Goal: Information Seeking & Learning: Learn about a topic

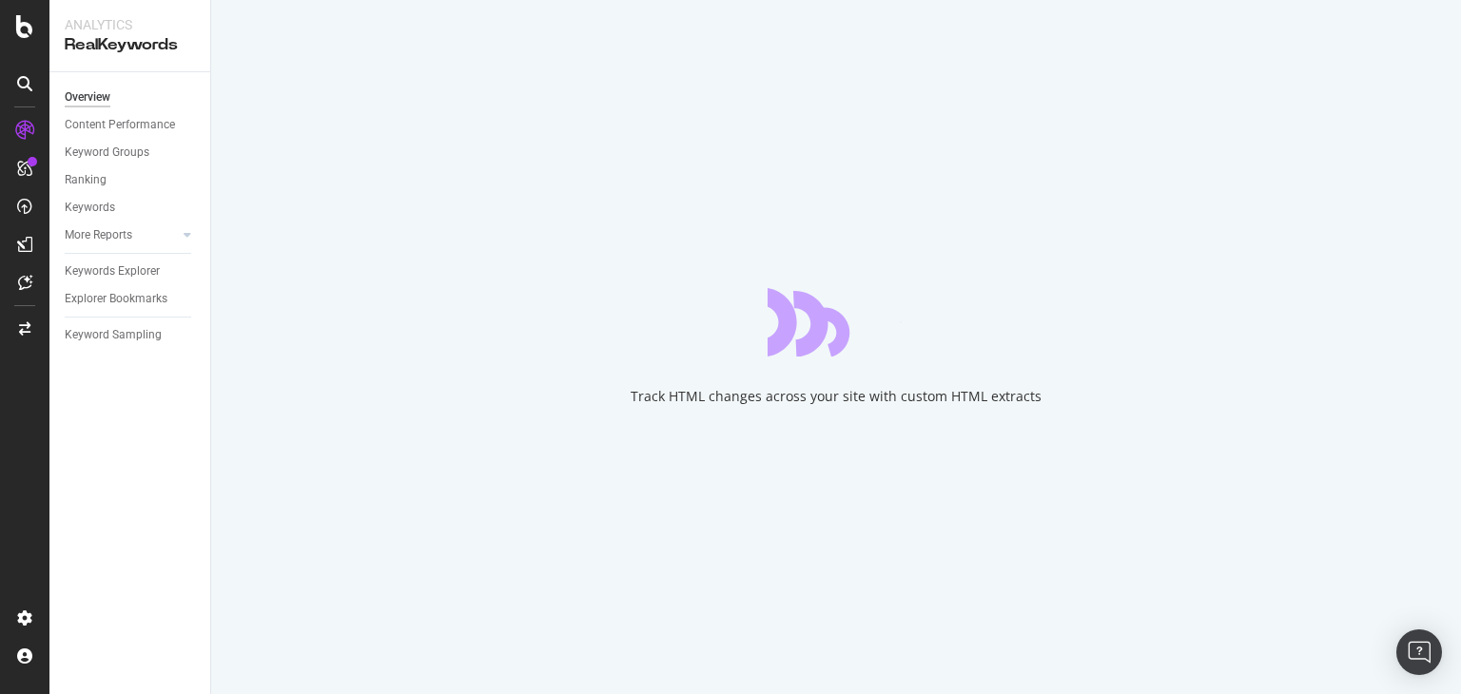
click at [1093, 510] on div "Track HTML changes across your site with custom HTML extracts" at bounding box center [836, 347] width 1250 height 694
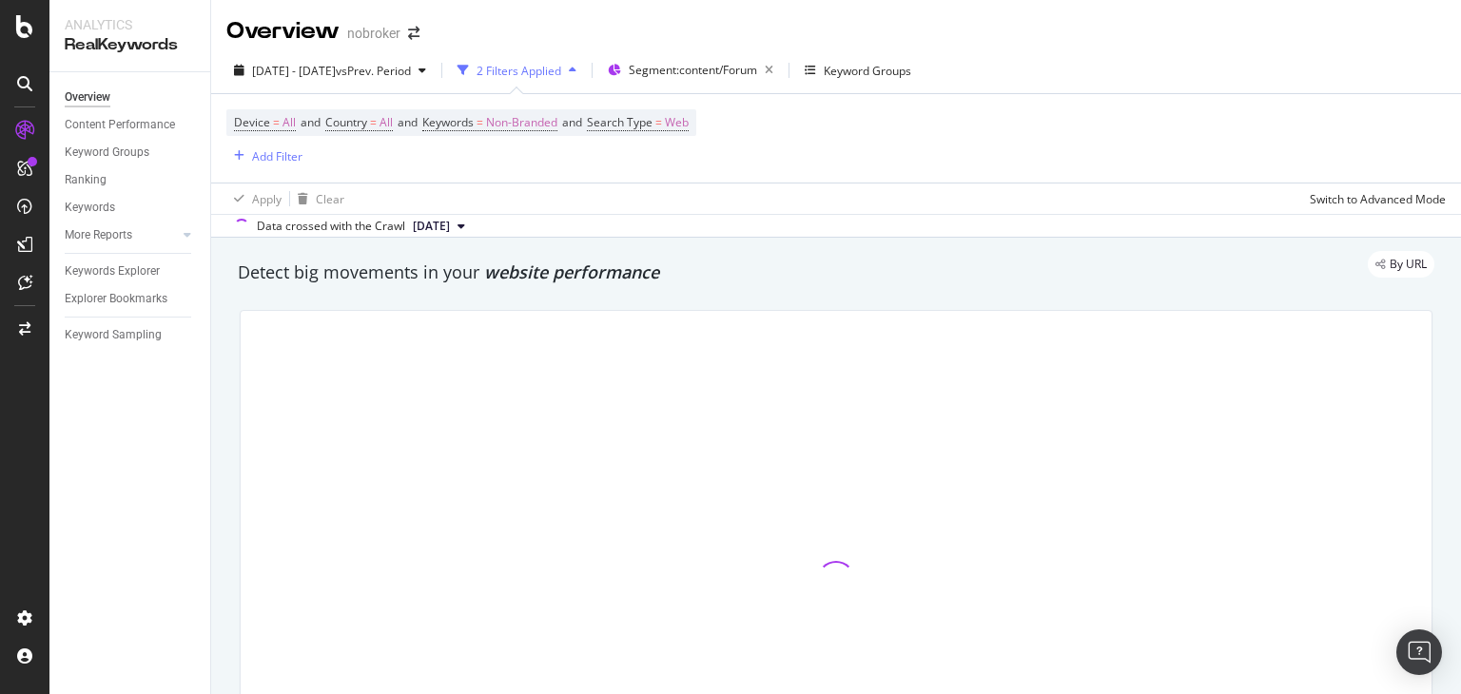
click at [450, 223] on span "[DATE]" at bounding box center [431, 226] width 37 height 17
click at [464, 286] on div "[DATE]" at bounding box center [437, 290] width 54 height 17
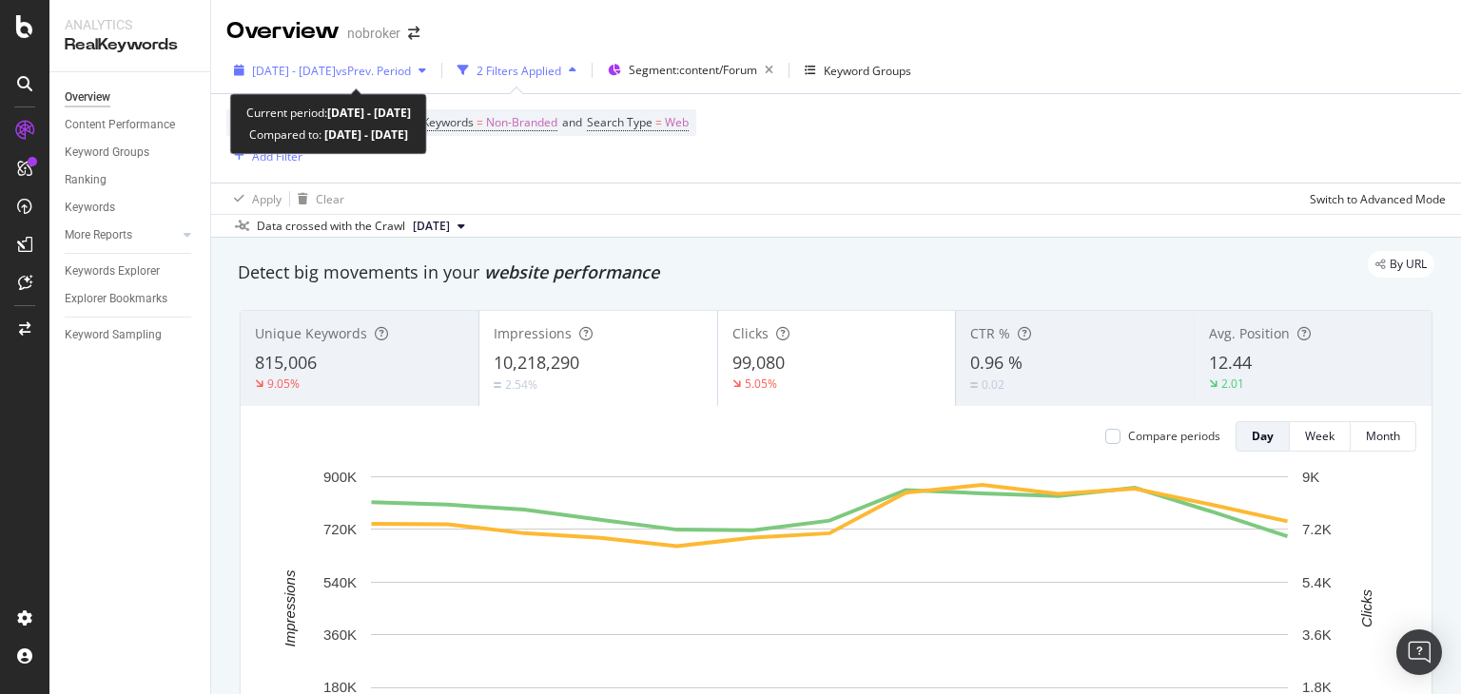
click at [305, 66] on span "[DATE] - [DATE]" at bounding box center [294, 71] width 84 height 16
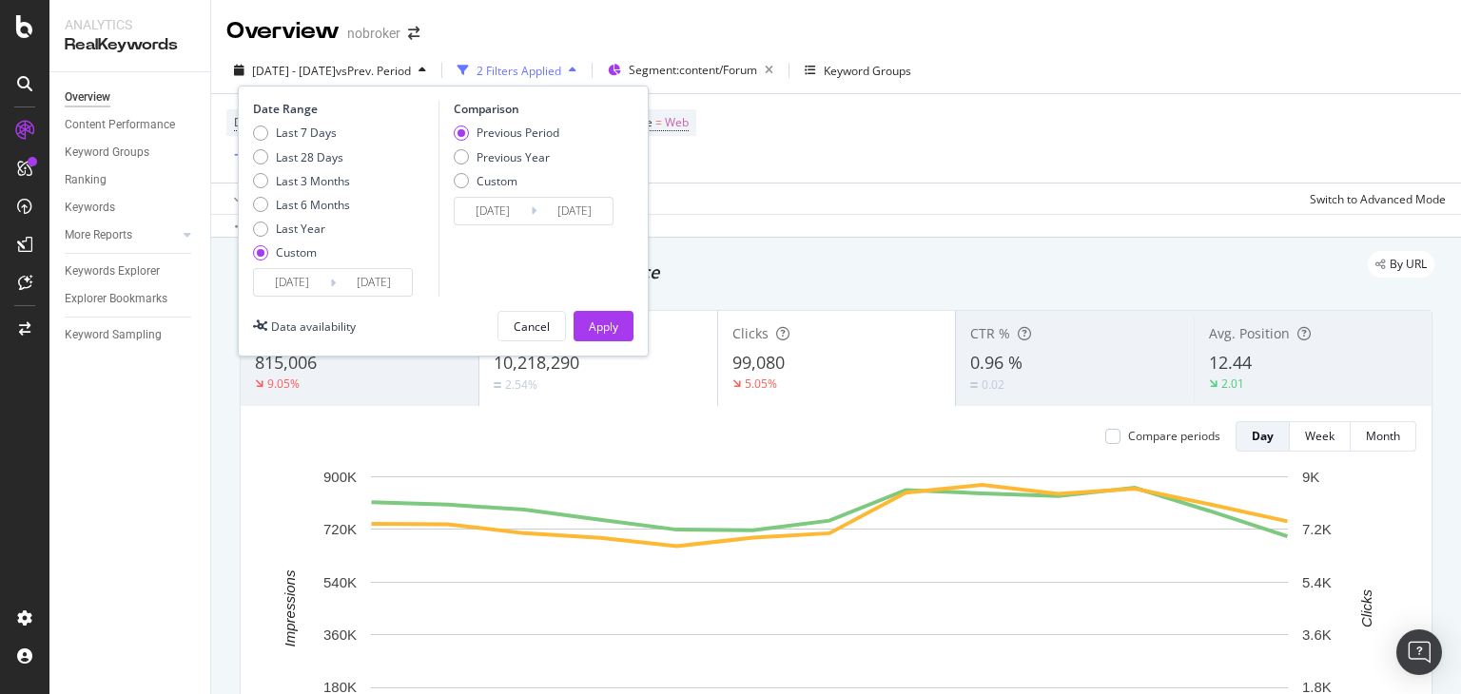
click at [540, 22] on div "Overview nobroker" at bounding box center [836, 24] width 1250 height 48
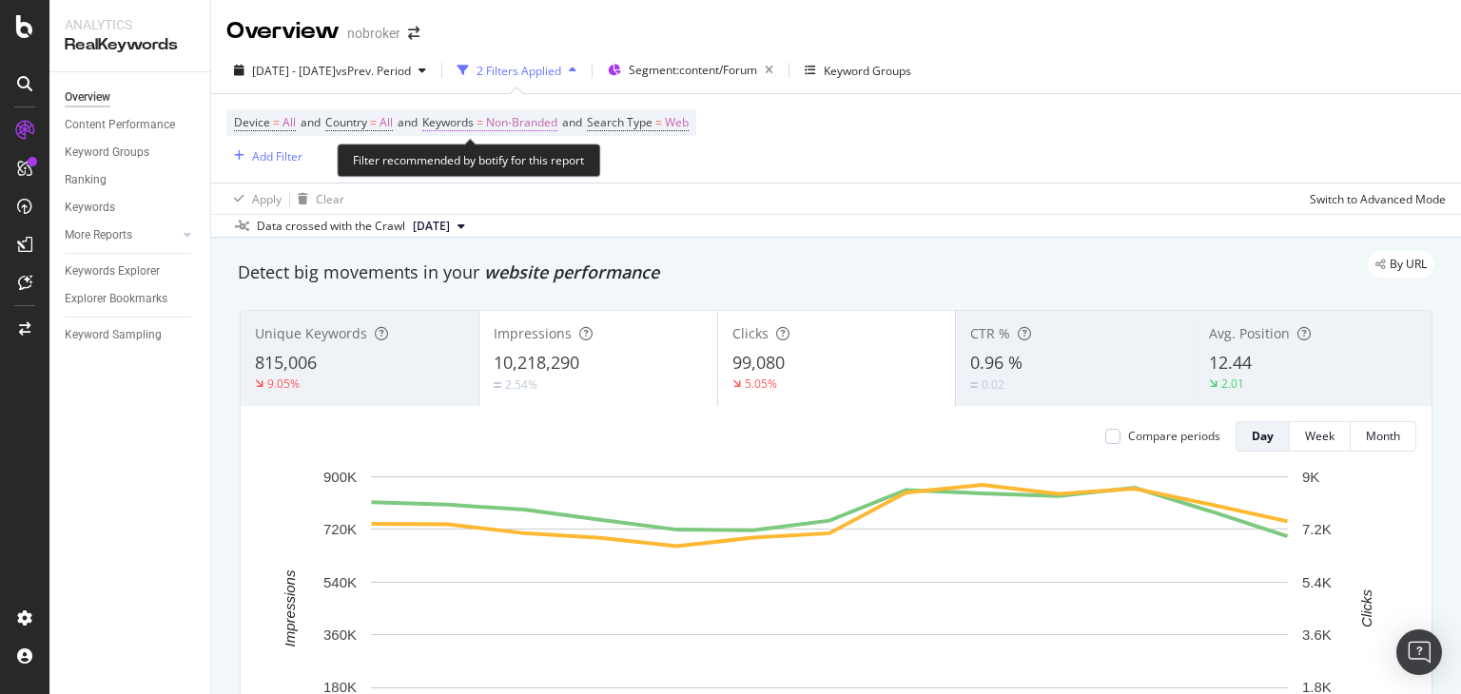
click at [547, 125] on span "Non-Branded" at bounding box center [521, 122] width 71 height 27
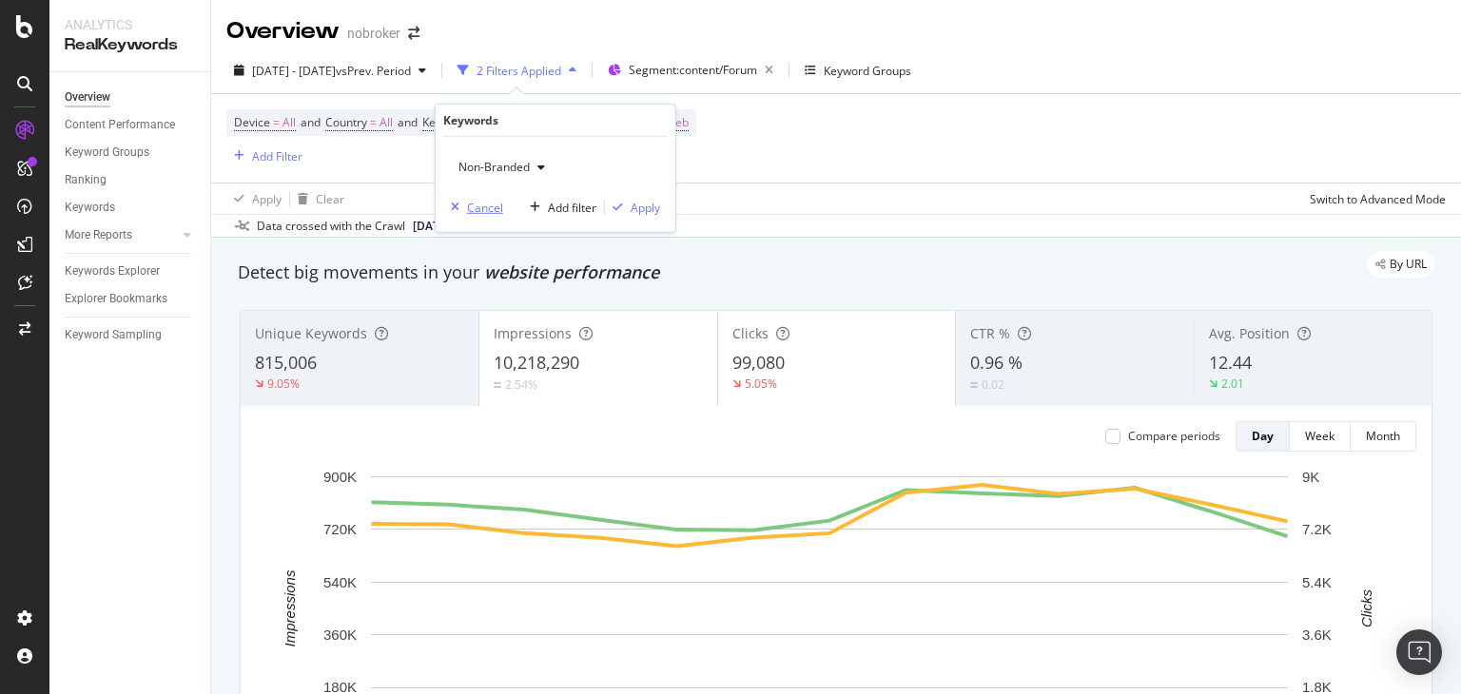
click at [479, 210] on div "Cancel" at bounding box center [485, 207] width 36 height 16
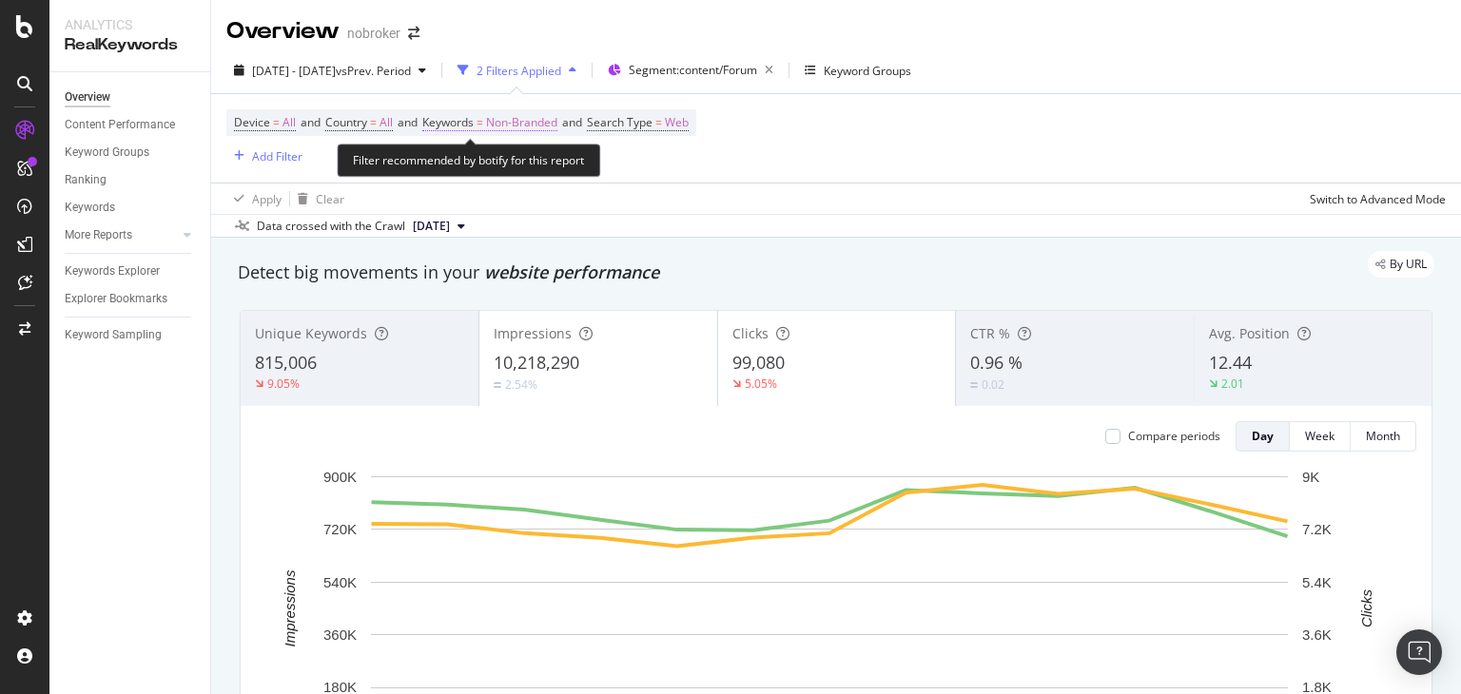
click at [549, 119] on span "Non-Branded" at bounding box center [521, 122] width 71 height 27
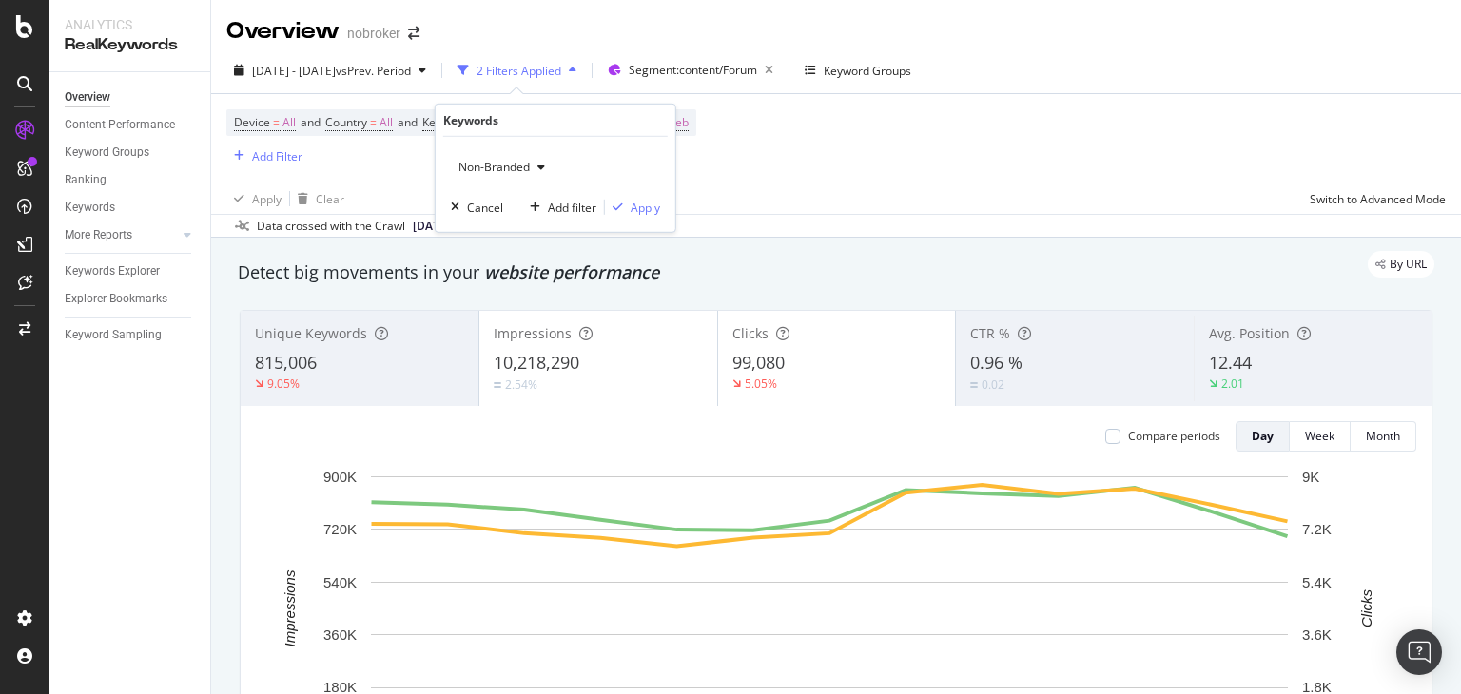
click at [525, 169] on span "Non-Branded" at bounding box center [490, 167] width 79 height 16
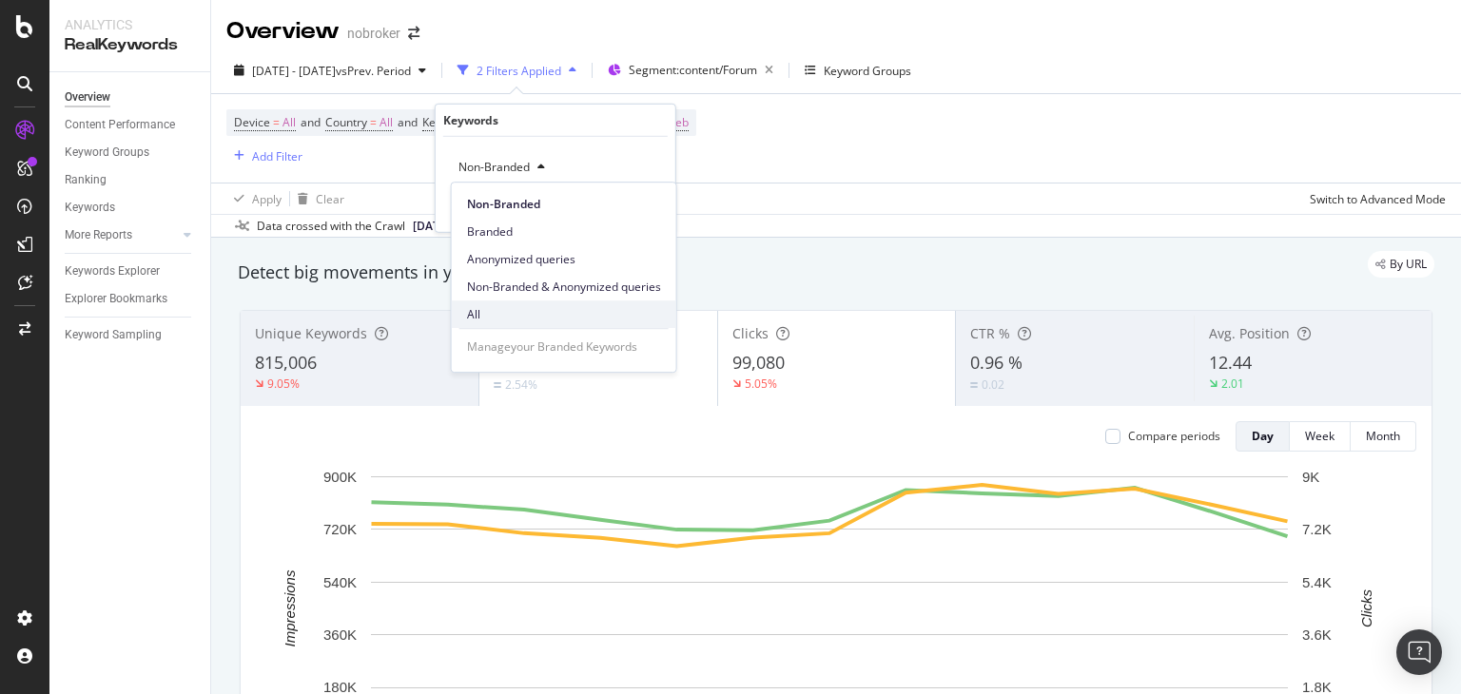
click at [490, 309] on span "All" at bounding box center [564, 314] width 194 height 17
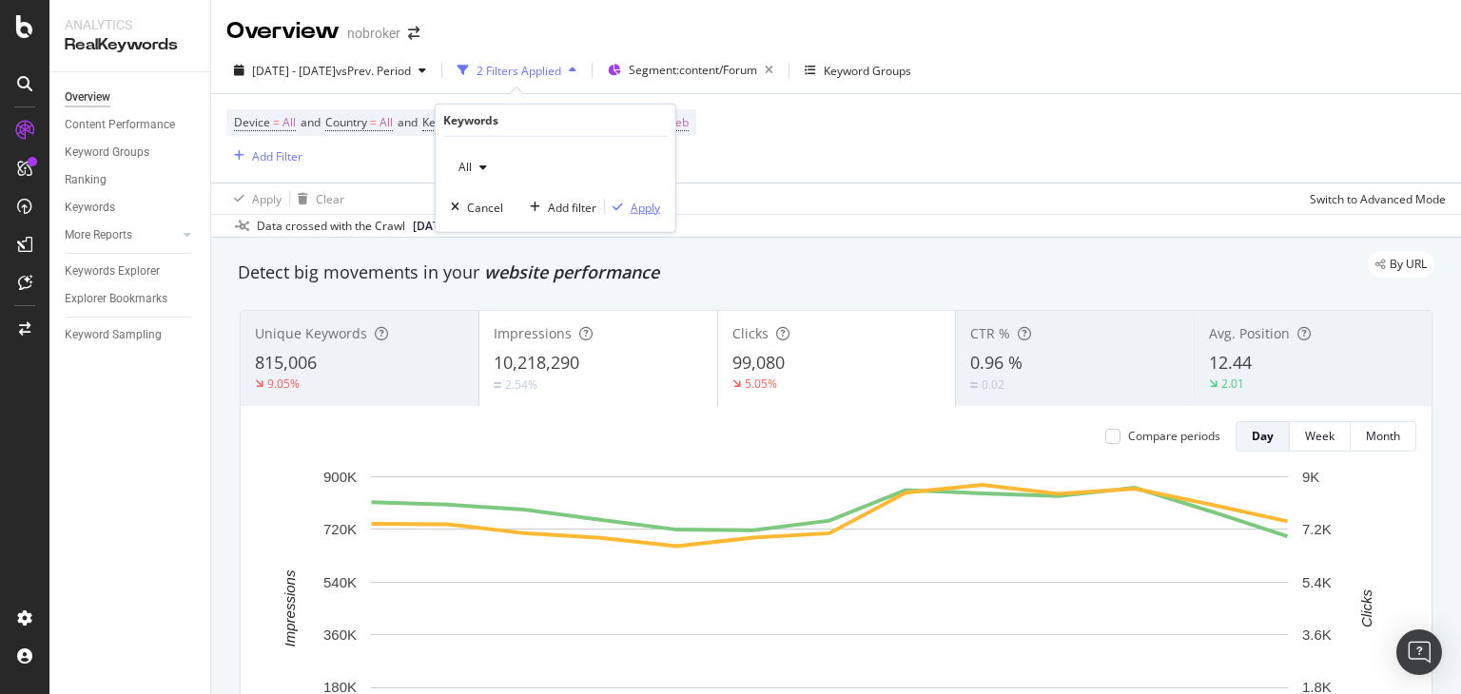
click at [641, 210] on div "Apply" at bounding box center [645, 207] width 29 height 16
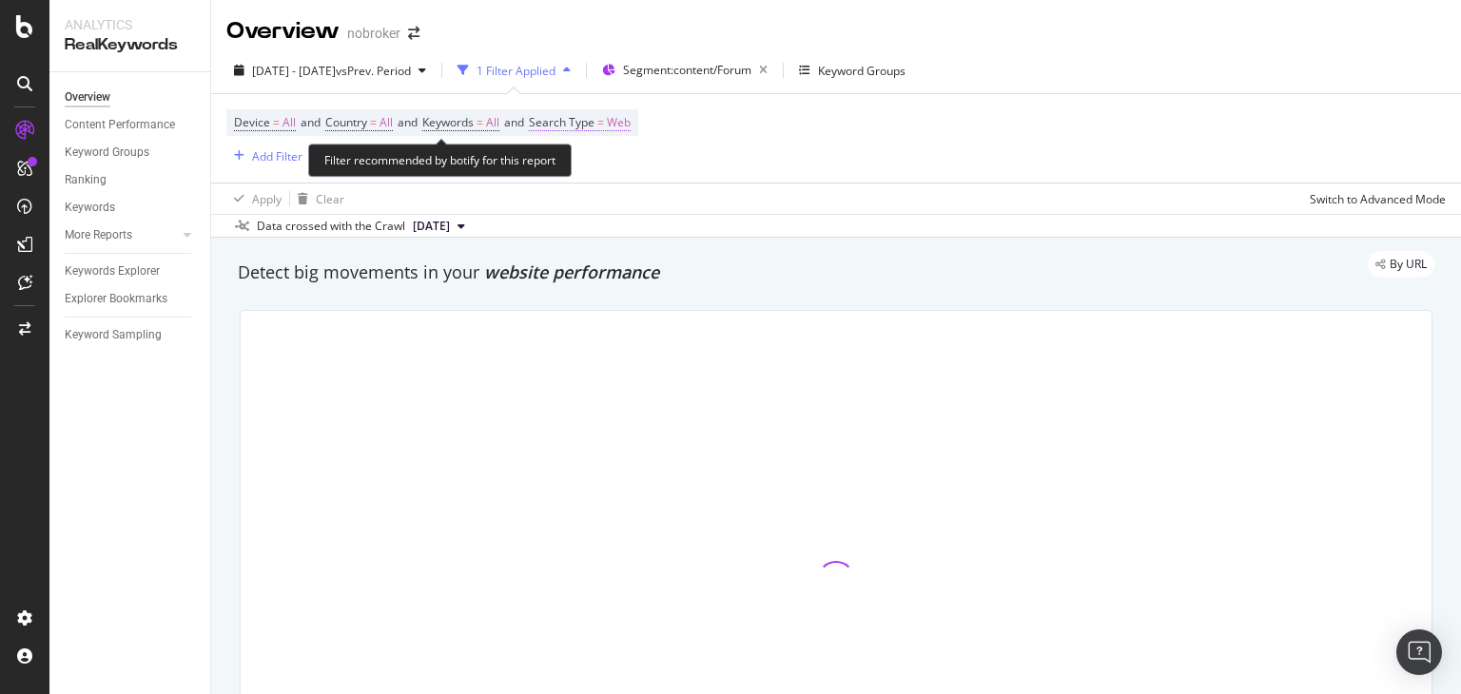
click at [595, 120] on span "Search Type" at bounding box center [562, 122] width 66 height 16
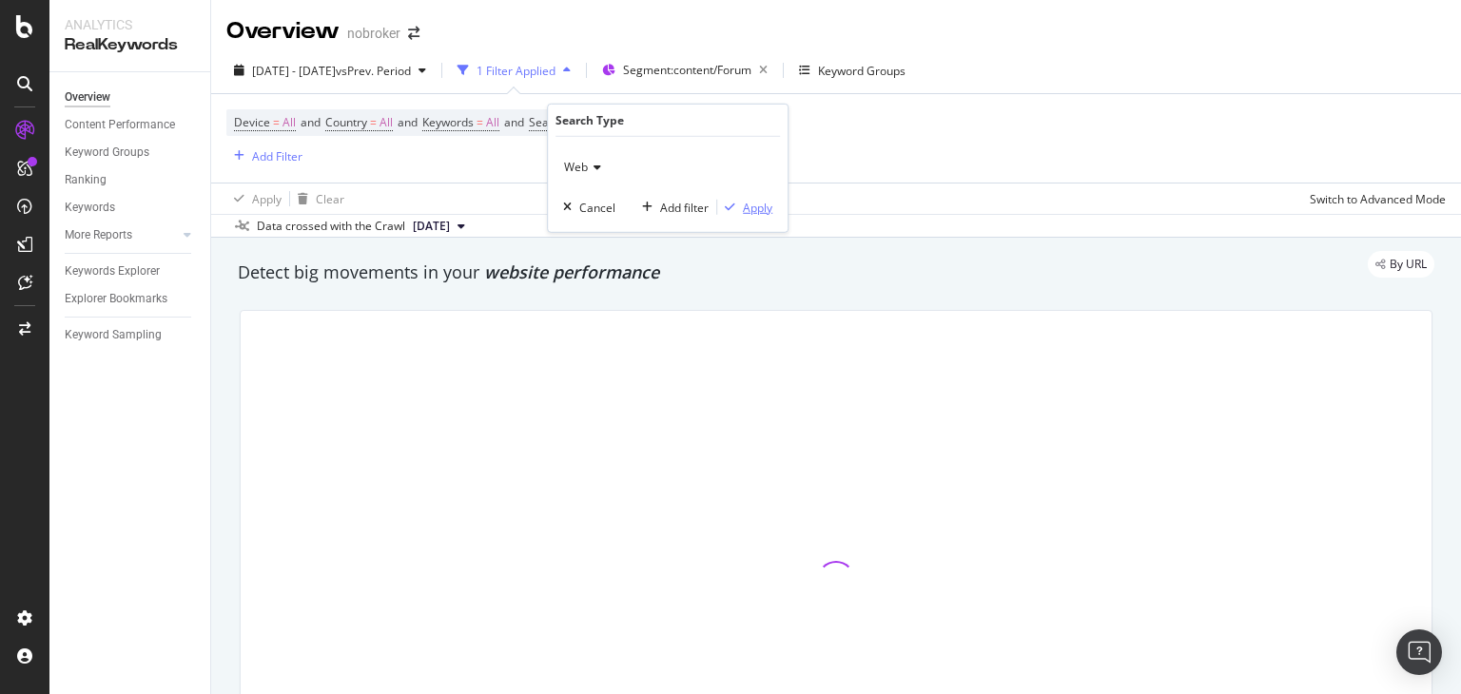
click at [734, 199] on div "Apply" at bounding box center [744, 207] width 55 height 17
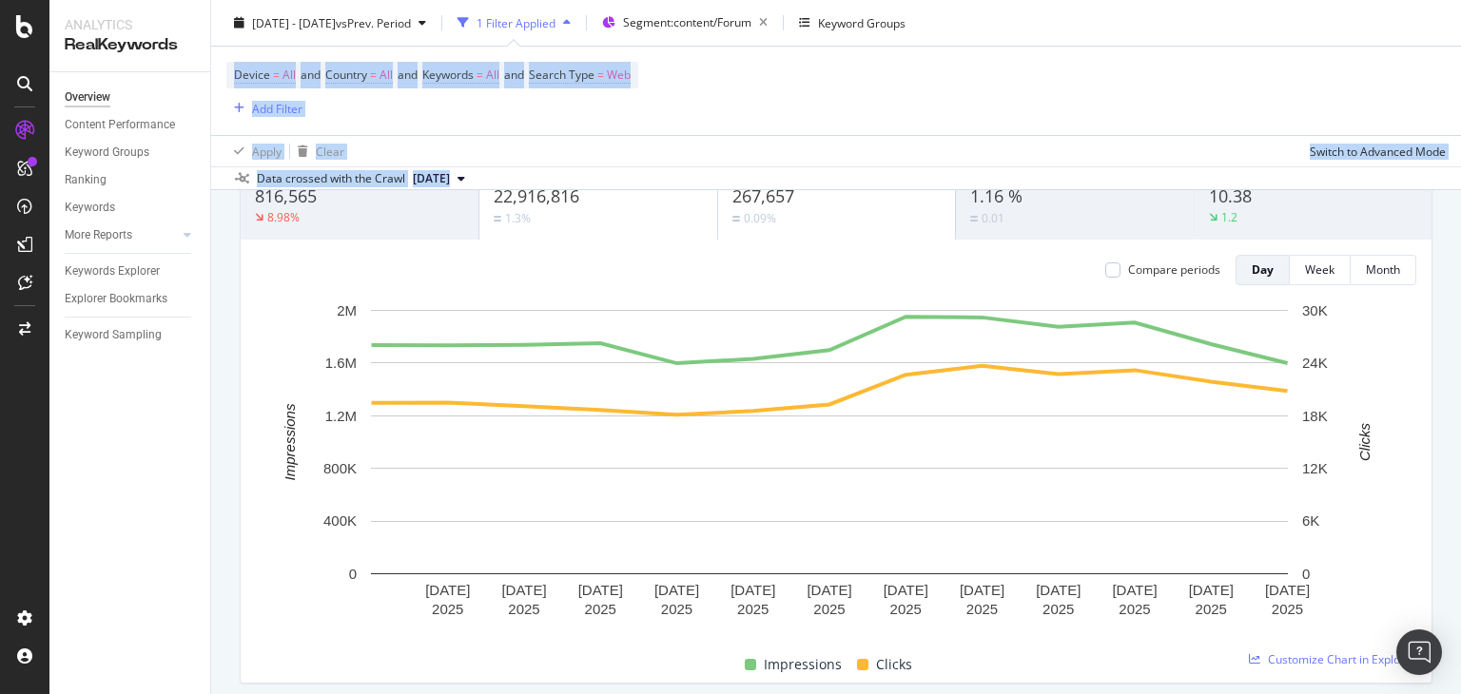
scroll to position [182, 0]
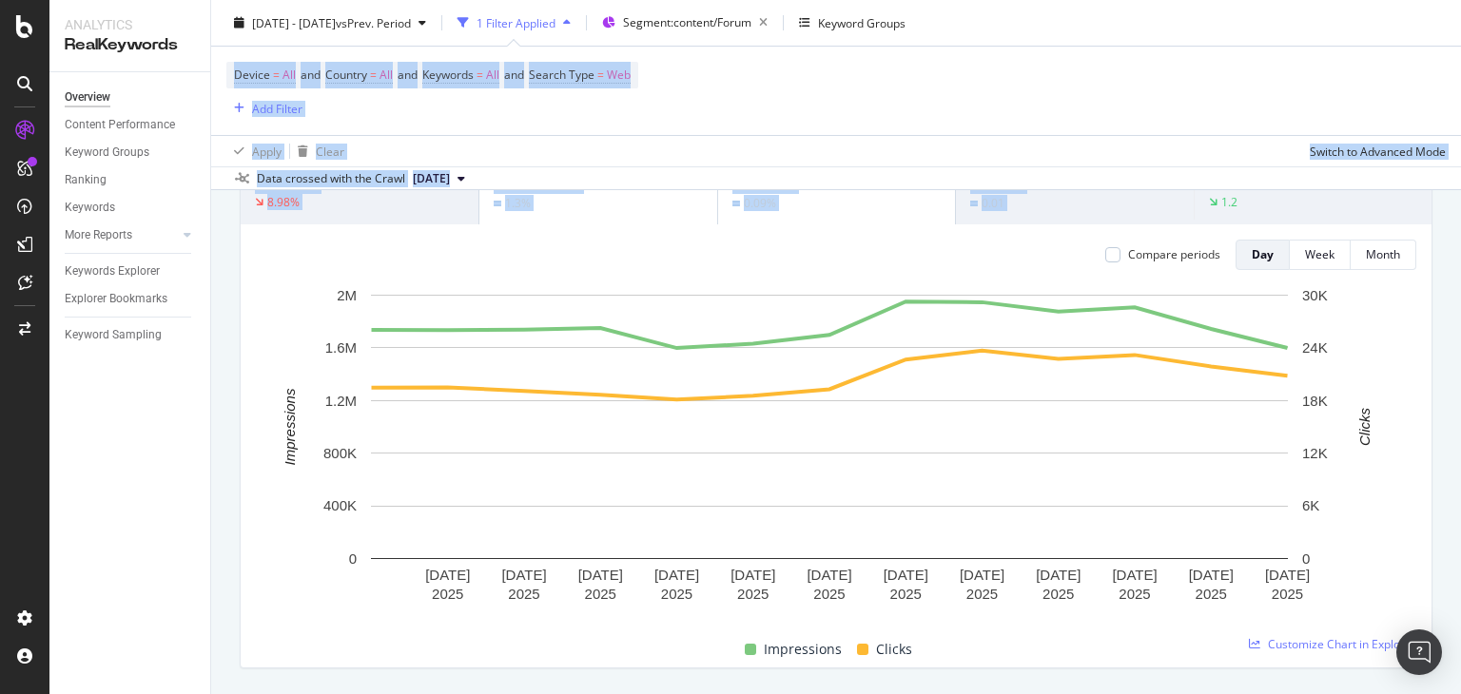
drag, startPoint x: 1460, startPoint y: 88, endPoint x: 1460, endPoint y: 117, distance: 28.5
click at [1460, 117] on div "Overview nobroker [DATE] - [DATE] vs Prev. Period 1 Filter Applied Segment: con…" at bounding box center [836, 347] width 1250 height 694
click at [1308, 246] on div "Week" at bounding box center [1319, 254] width 29 height 16
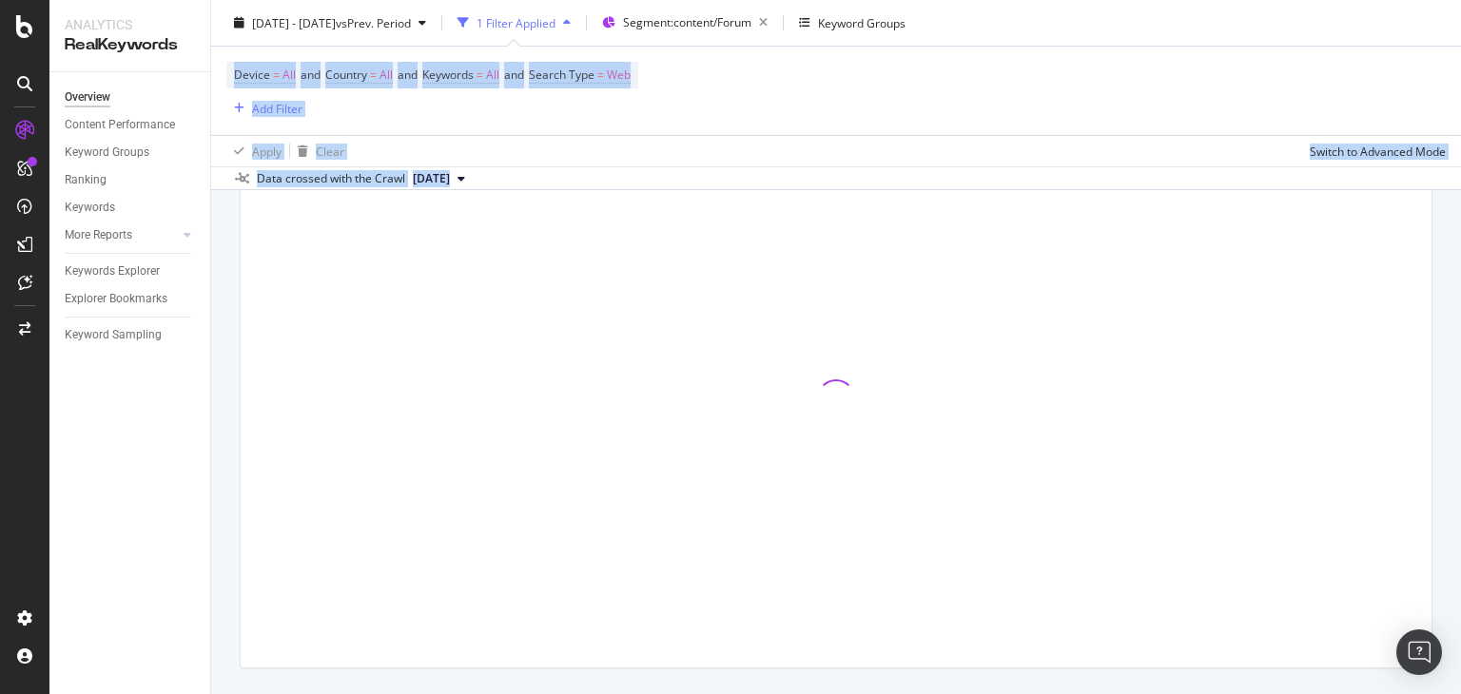
click at [1209, 90] on div "Device = All and Country = All and Keywords = All and Search Type = Web Add Fil…" at bounding box center [836, 91] width 1220 height 88
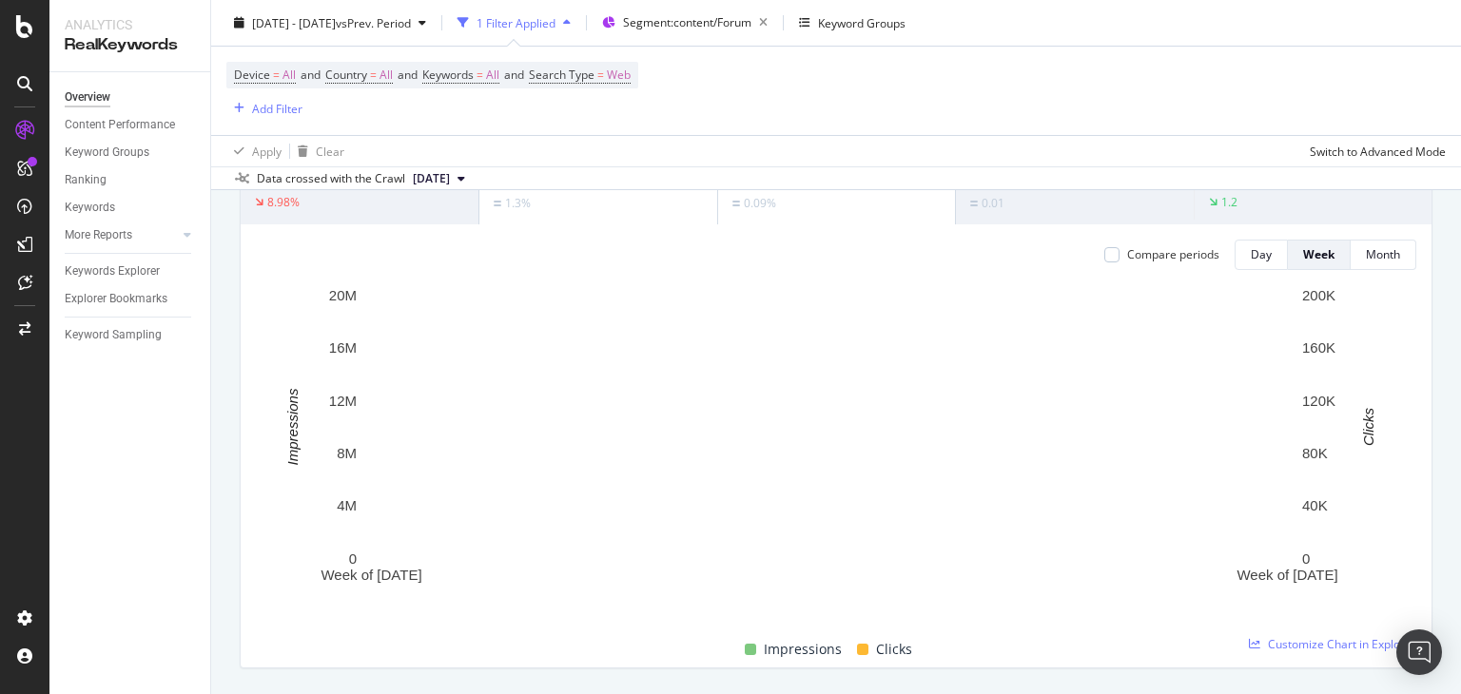
click at [1460, 66] on div "Overview nobroker [DATE] - [DATE] vs Prev. Period 1 Filter Applied Segment: con…" at bounding box center [836, 347] width 1250 height 694
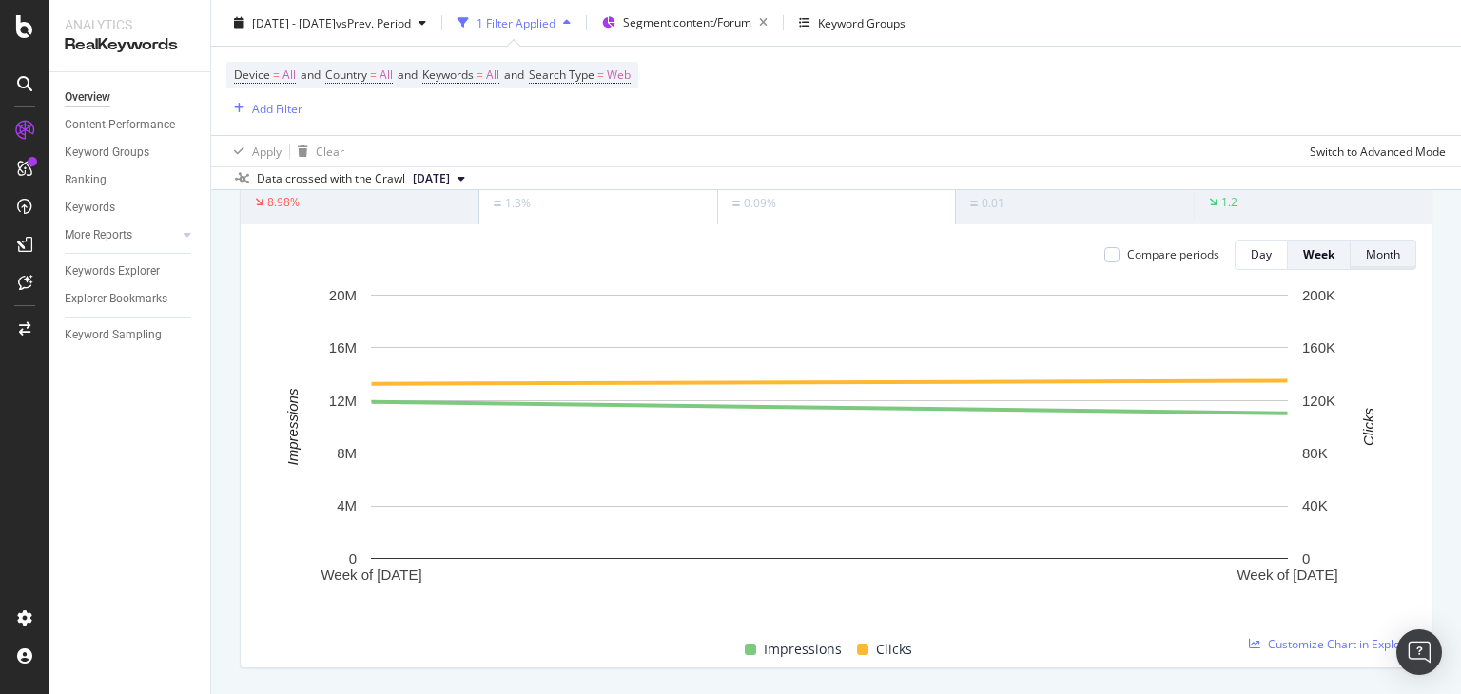
click at [1366, 261] on div "Month" at bounding box center [1383, 254] width 34 height 16
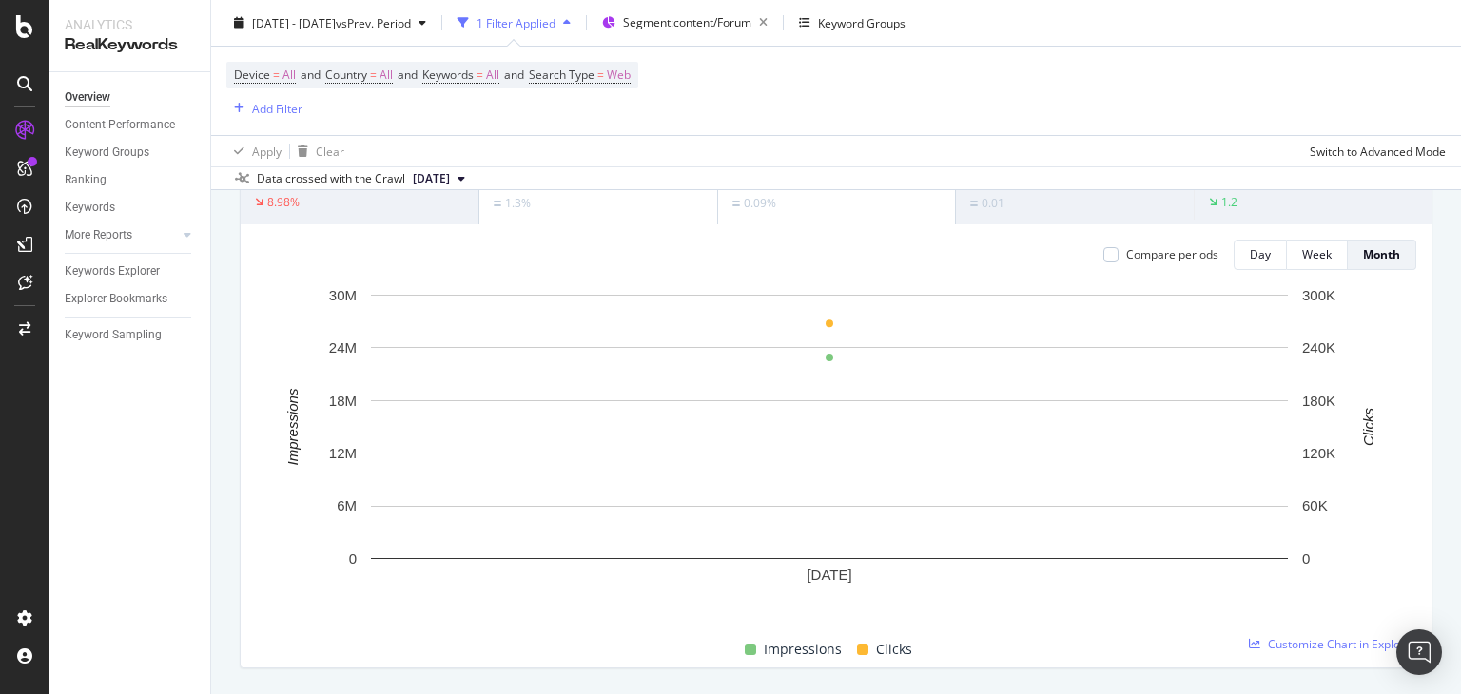
click at [450, 172] on span "[DATE]" at bounding box center [431, 178] width 37 height 17
click at [521, 124] on div "Device = All and Country = All and Keywords = All and Search Type = Web Add Fil…" at bounding box center [836, 91] width 1220 height 88
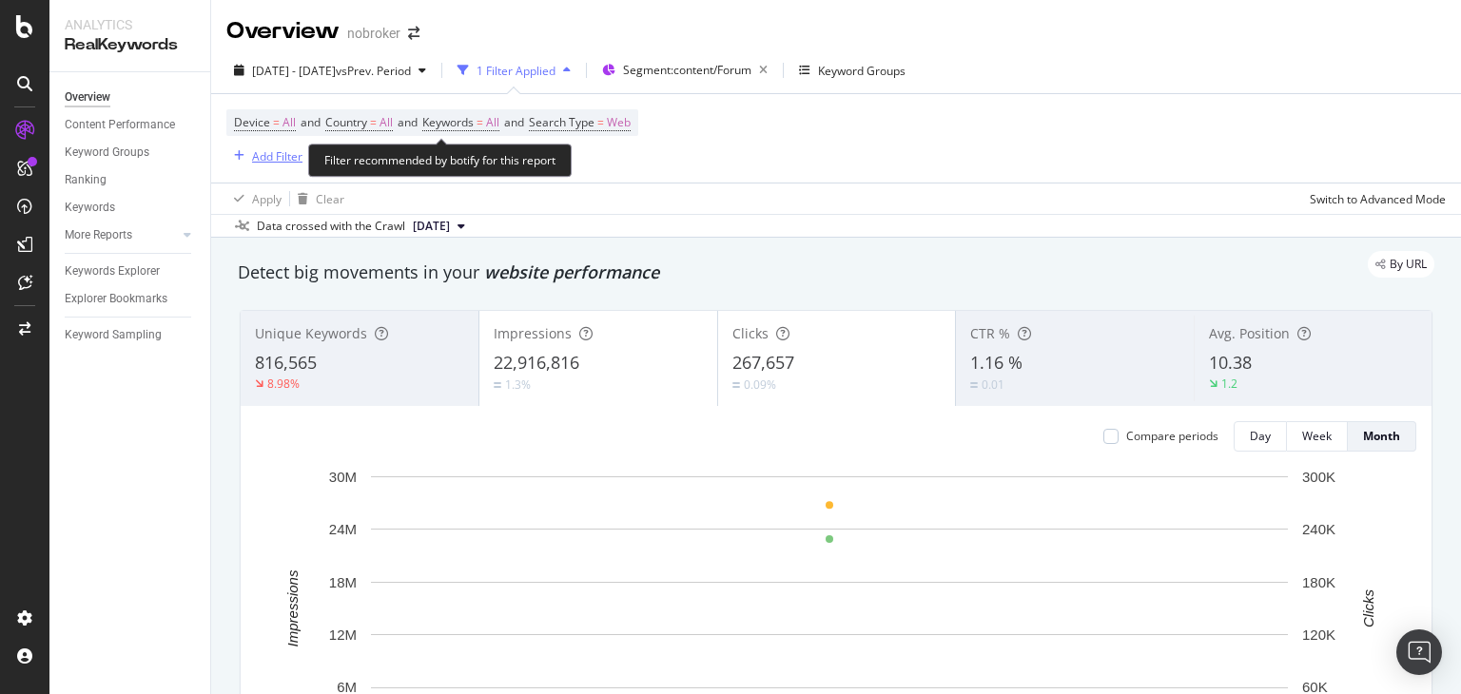
click at [263, 153] on div "Add Filter" at bounding box center [277, 156] width 50 height 16
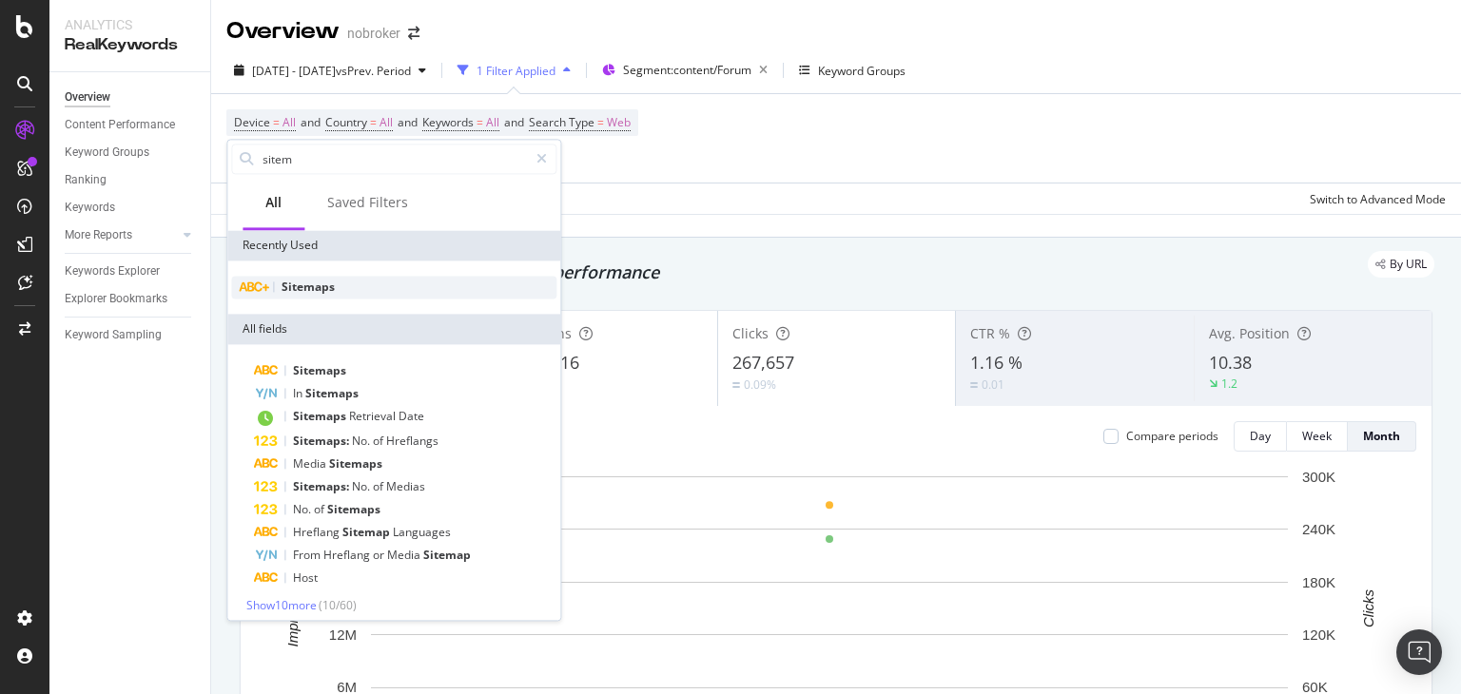
type input "sitem"
click at [316, 291] on span "Sitemaps" at bounding box center [308, 287] width 53 height 16
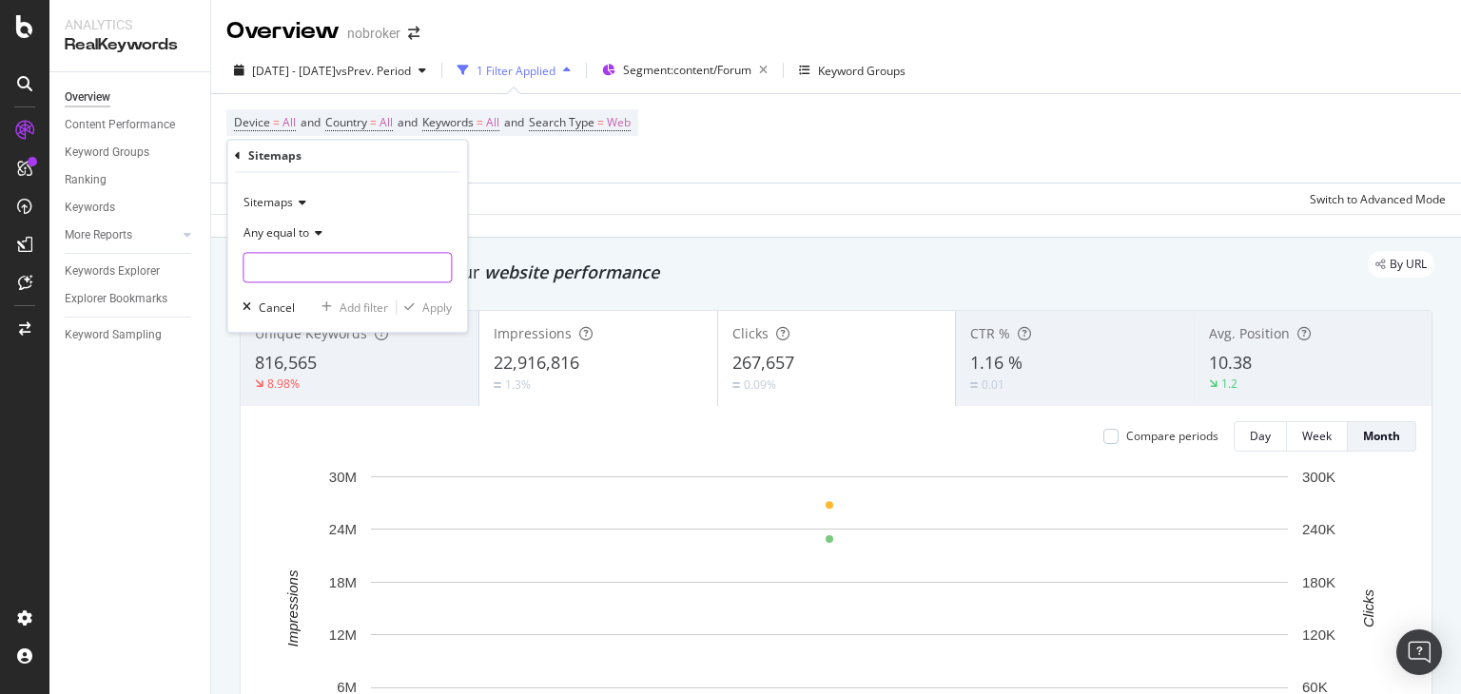
click at [322, 268] on input "text" at bounding box center [347, 268] width 207 height 30
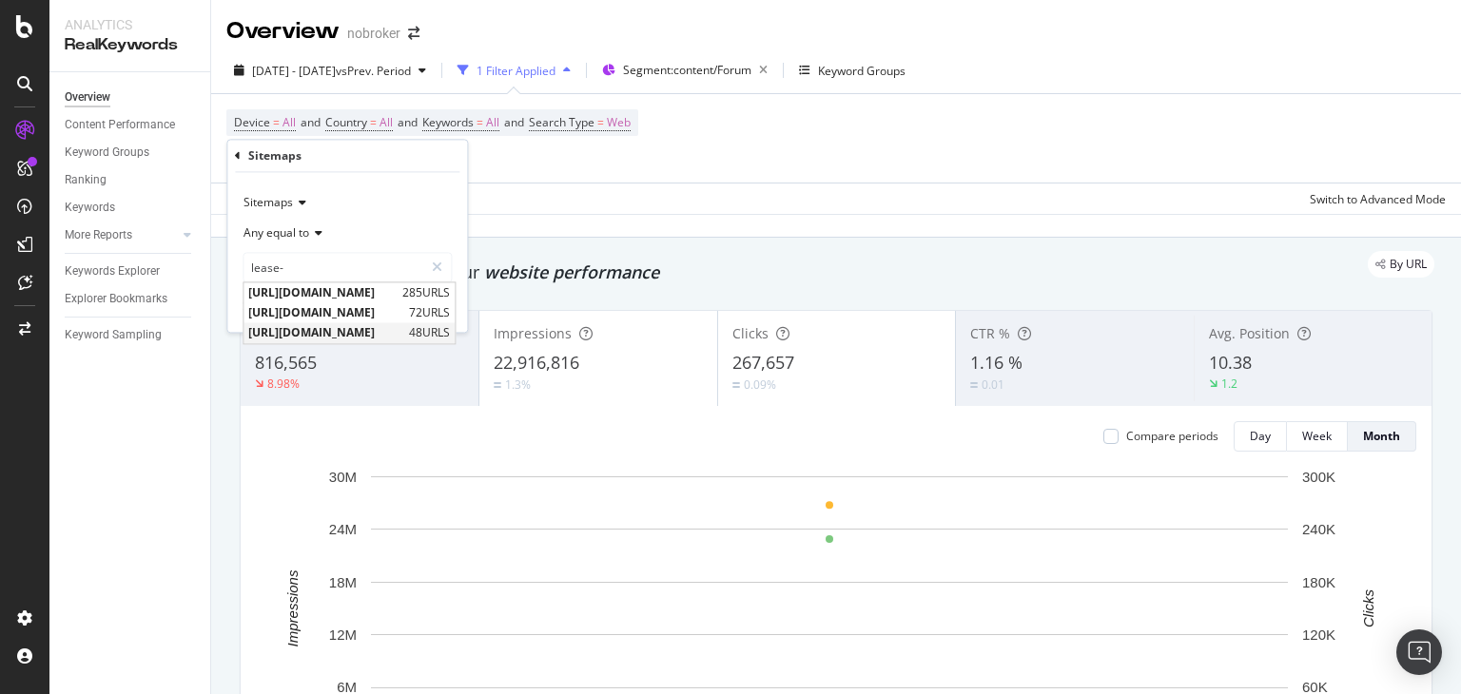
click at [404, 327] on span "[URL][DOMAIN_NAME]" at bounding box center [326, 333] width 156 height 16
type input "[URL][DOMAIN_NAME]"
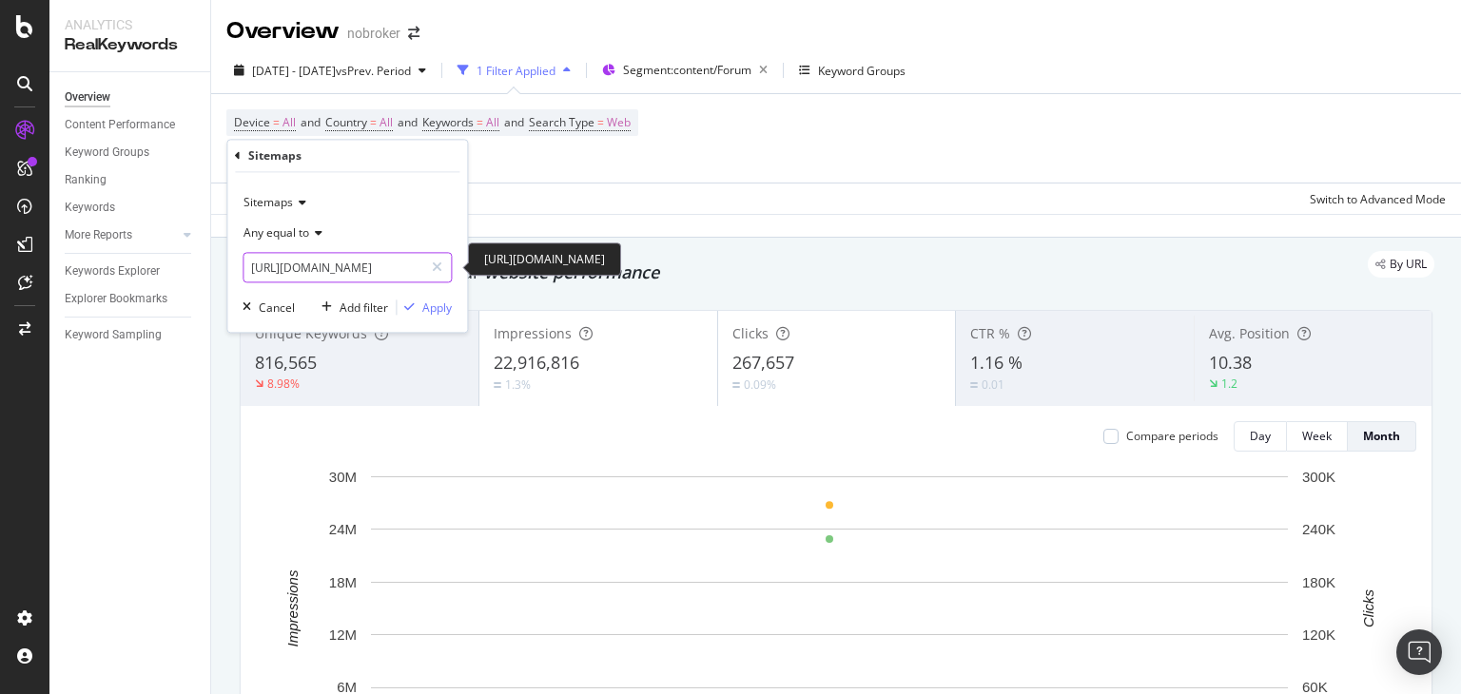
click at [358, 268] on input "[URL][DOMAIN_NAME]" at bounding box center [334, 268] width 180 height 30
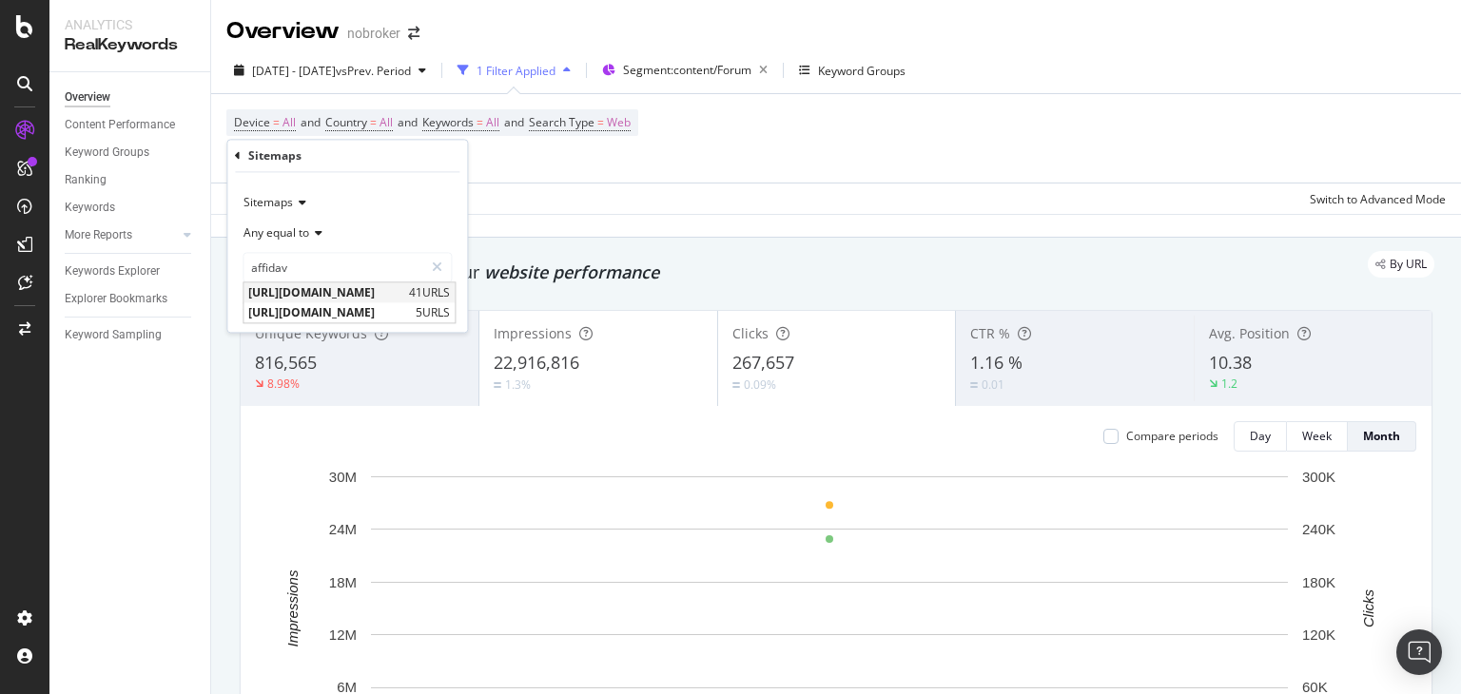
click at [399, 289] on span "[URL][DOMAIN_NAME]" at bounding box center [326, 293] width 156 height 16
type input "[URL][DOMAIN_NAME]"
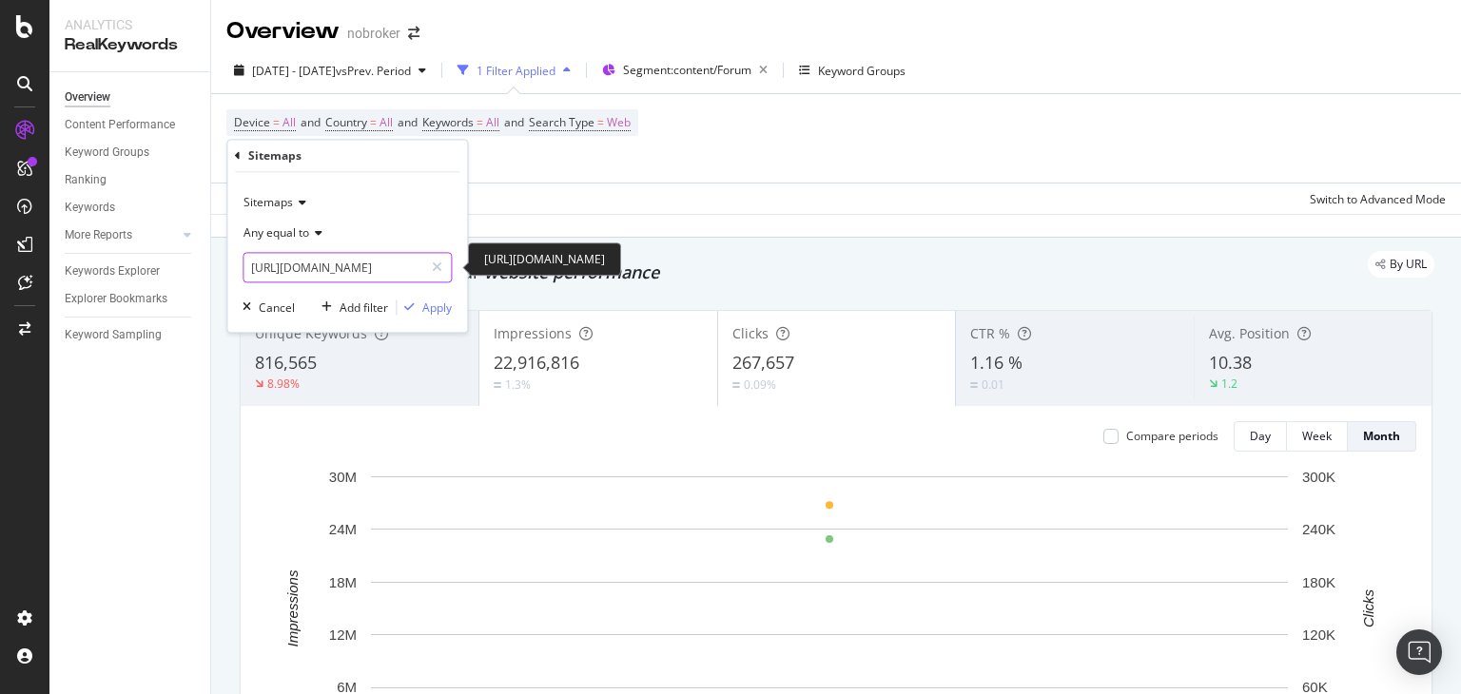
click at [349, 261] on input "[URL][DOMAIN_NAME]" at bounding box center [334, 268] width 180 height 30
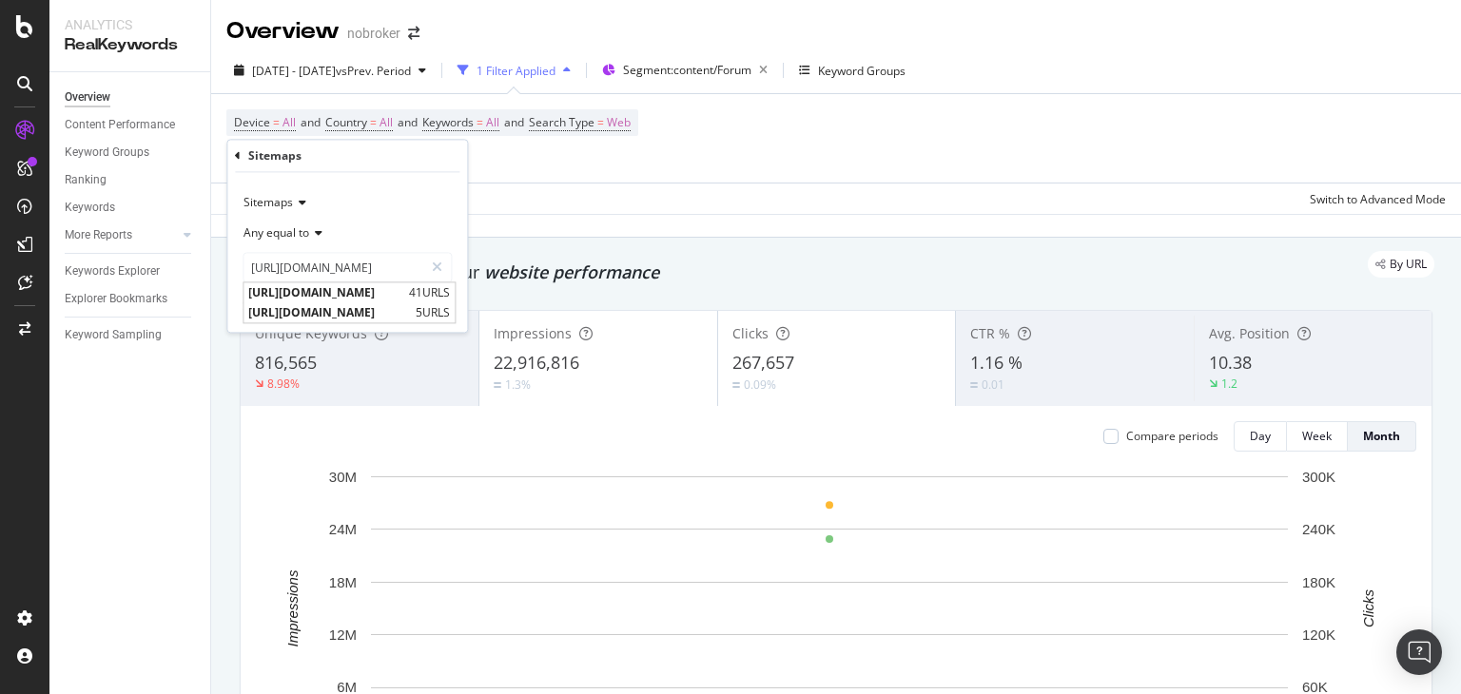
click at [632, 151] on div "Device = All and Country = All and Keywords = All and Search Type = Web Add Fil…" at bounding box center [432, 138] width 412 height 58
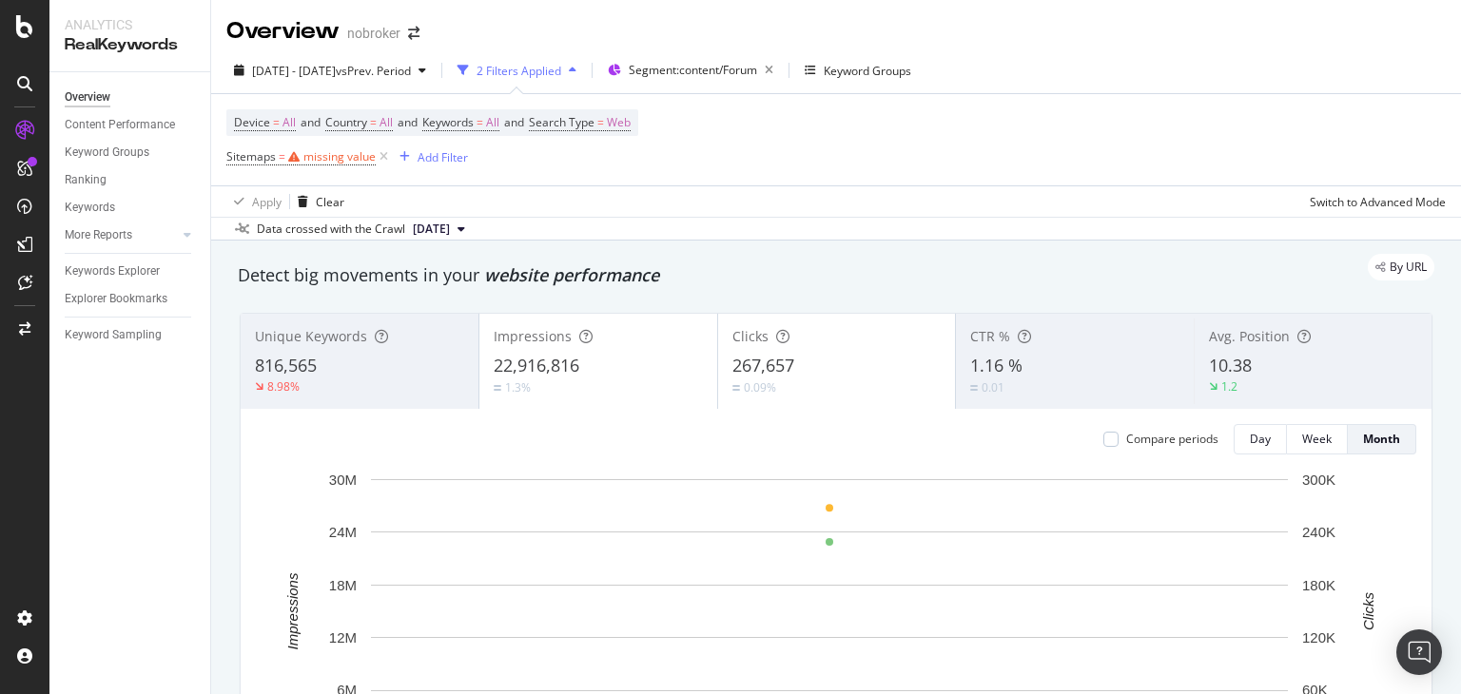
click at [385, 159] on icon at bounding box center [384, 156] width 16 height 19
click at [283, 153] on div "Add Filter" at bounding box center [277, 156] width 50 height 16
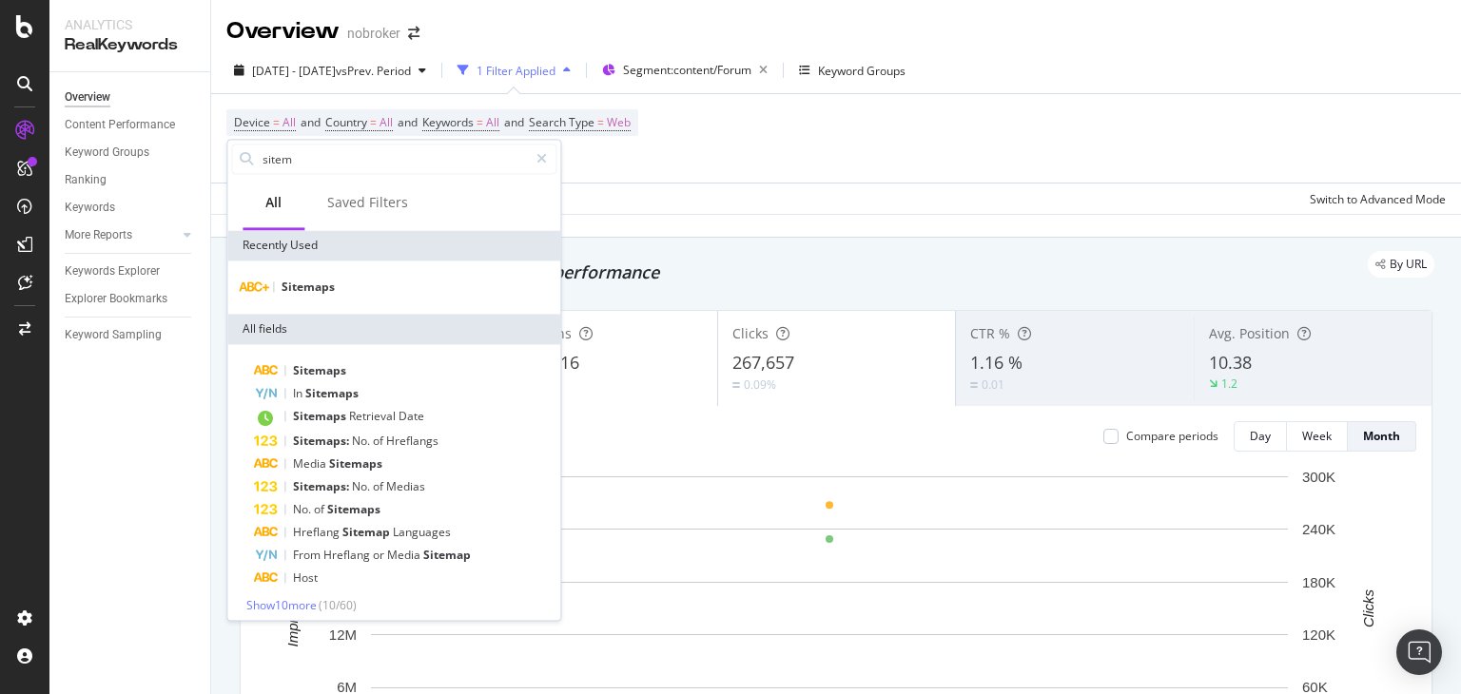
click at [313, 300] on div "Sitemaps" at bounding box center [393, 287] width 333 height 53
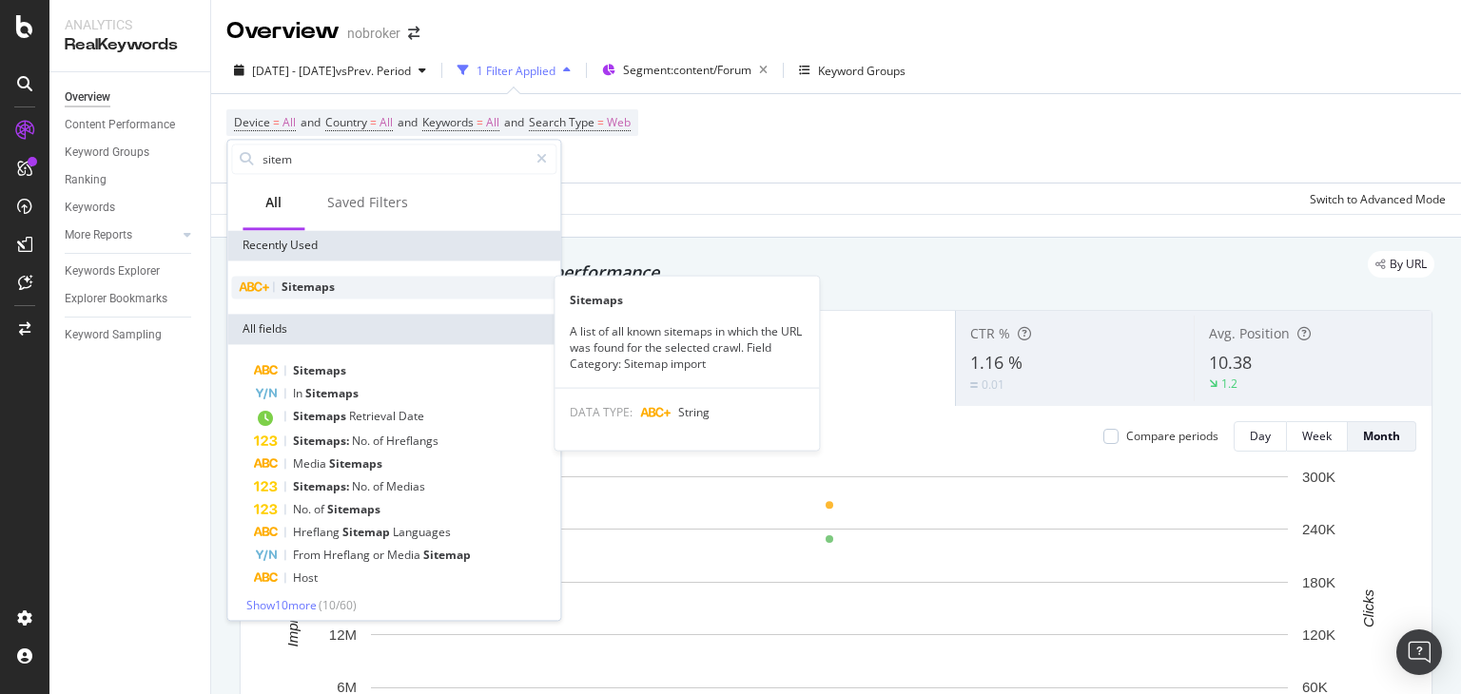
click at [309, 285] on span "Sitemaps" at bounding box center [308, 287] width 53 height 16
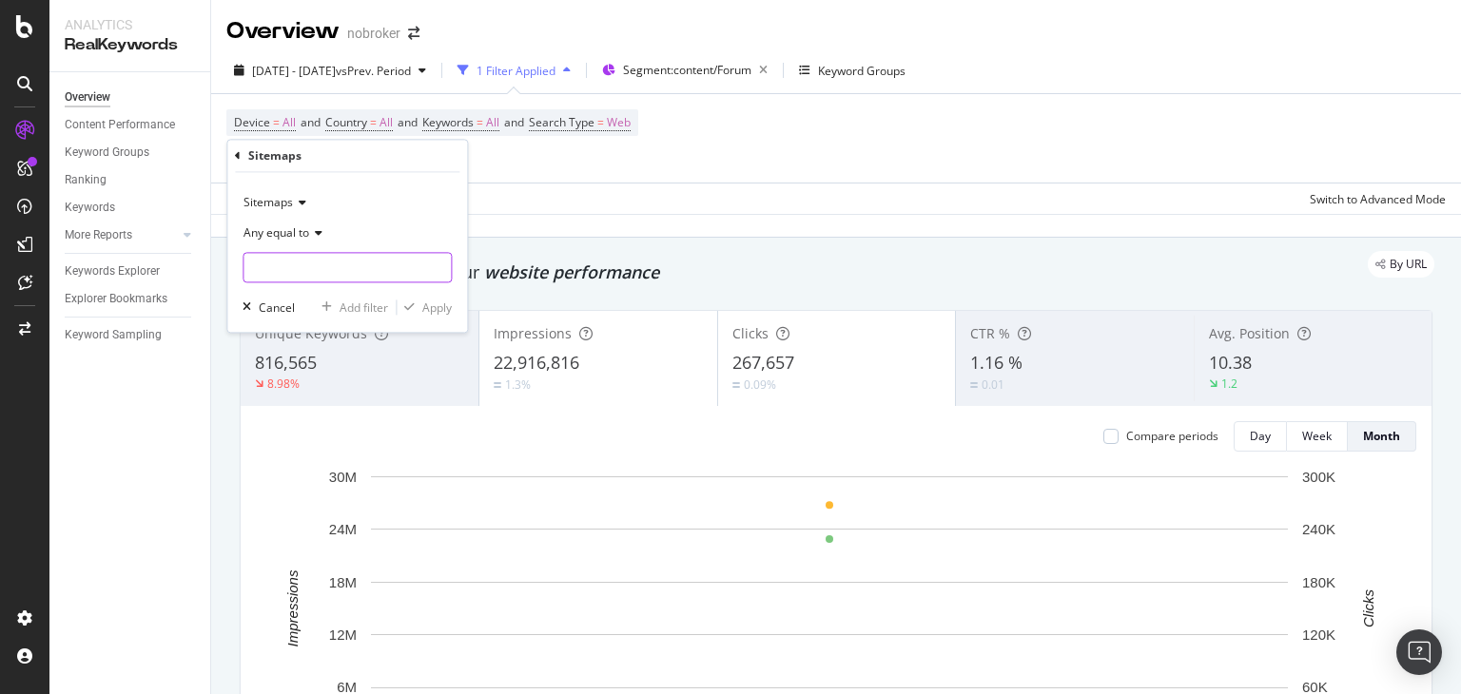
click at [312, 266] on input "text" at bounding box center [347, 268] width 207 height 30
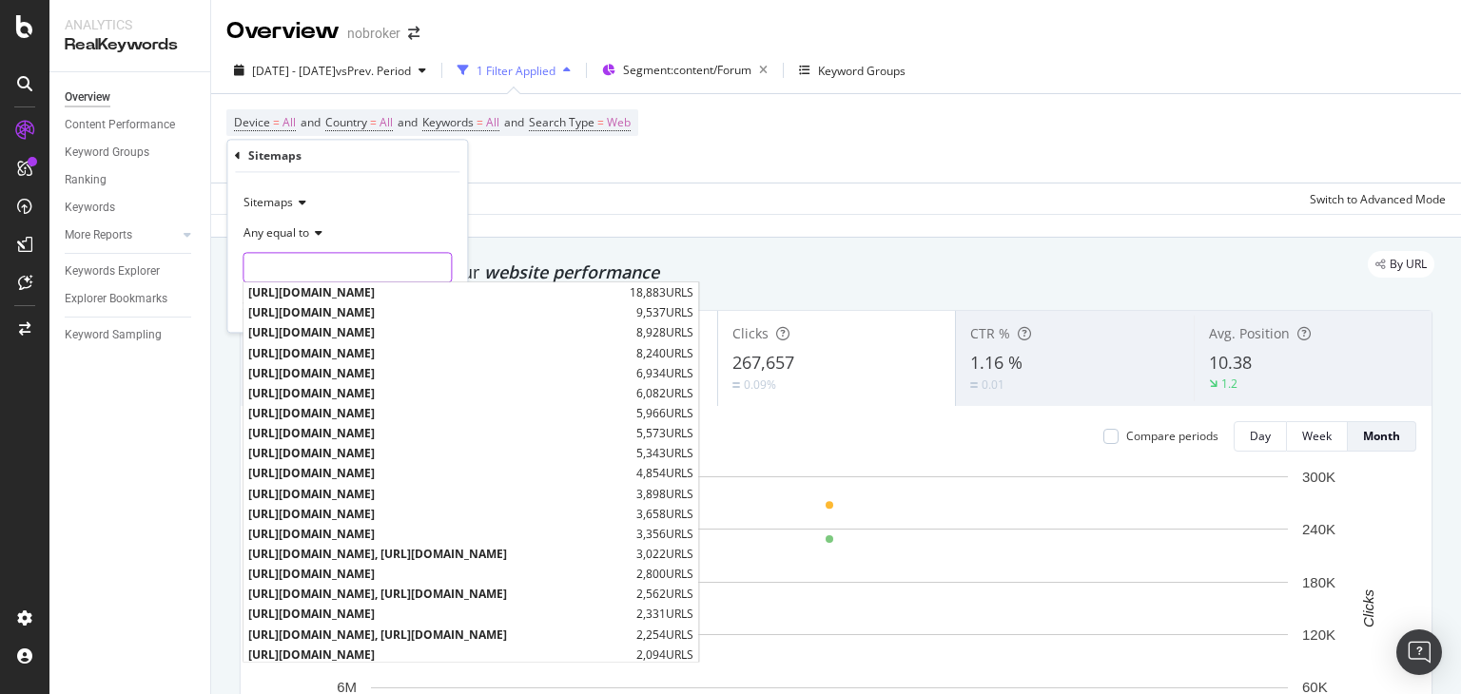
paste input "[URL][DOMAIN_NAME]"
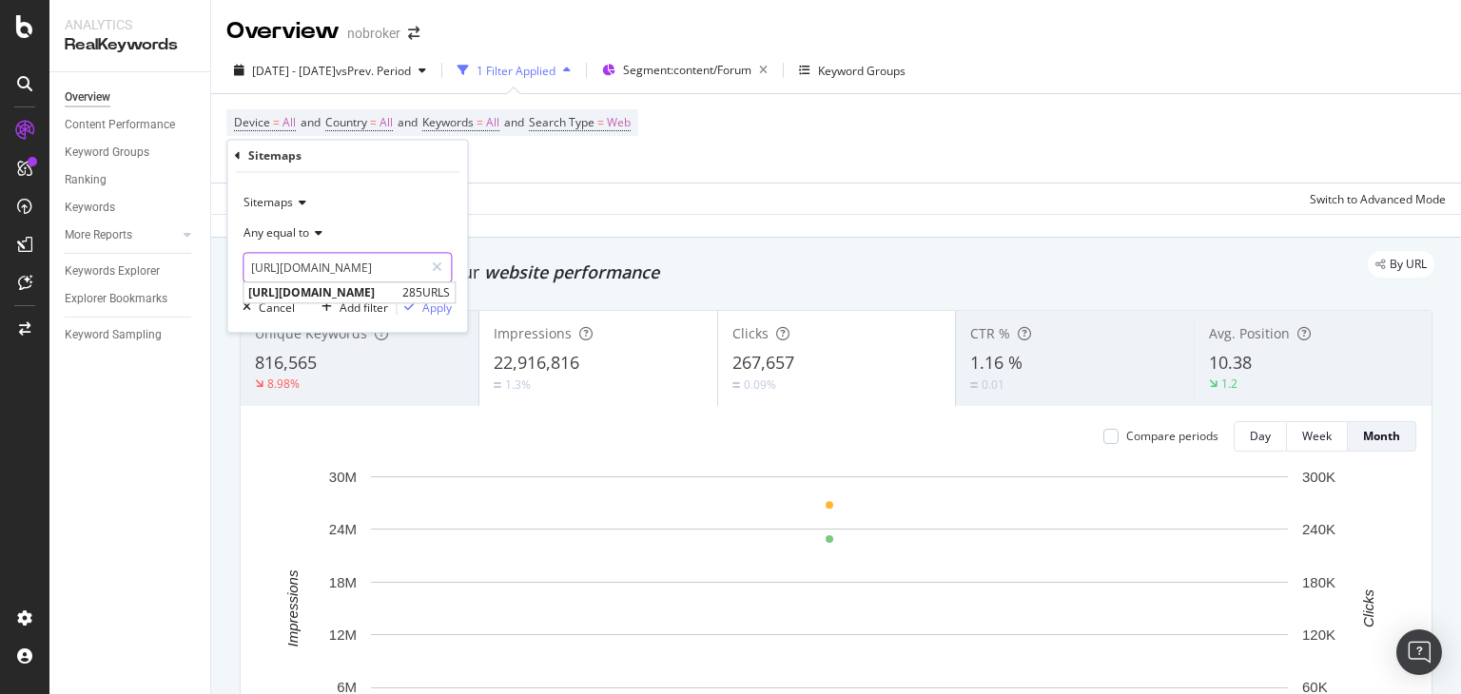
type input "[URL][DOMAIN_NAME]"
